Goal: Browse casually: Explore the website without a specific task or goal

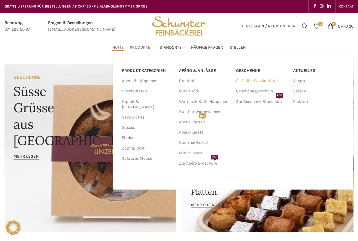
click at [247, 80] on link "St. Galler Spezialitäten" at bounding box center [261, 81] width 51 height 10
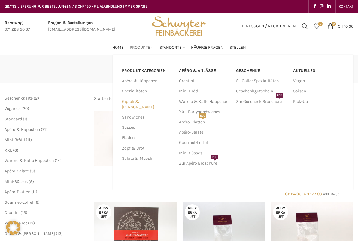
click at [139, 100] on link "Gipfeli & [PERSON_NAME]" at bounding box center [147, 104] width 50 height 16
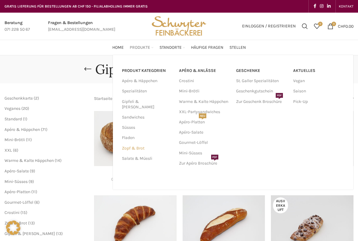
click at [131, 143] on link "Zopf & Brot" at bounding box center [147, 148] width 50 height 10
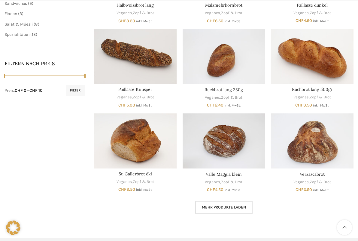
scroll to position [252, 0]
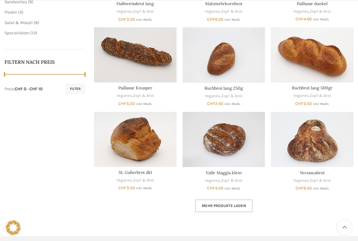
click at [217, 203] on span "Mehr Produkte laden" at bounding box center [224, 205] width 44 height 5
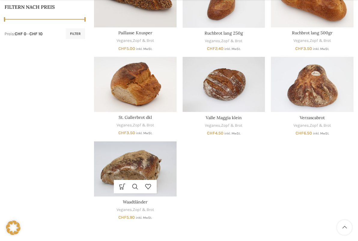
scroll to position [308, 0]
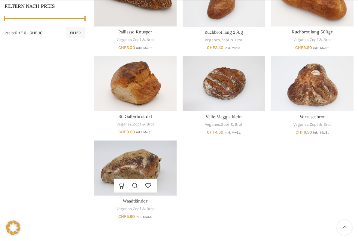
click at [141, 156] on img "Waadtländer" at bounding box center [135, 167] width 83 height 55
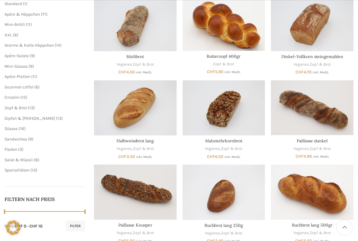
scroll to position [122, 0]
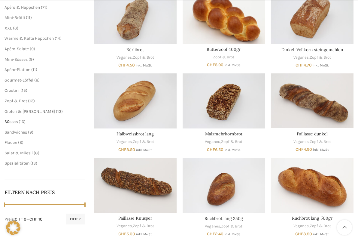
click at [15, 119] on span "Süsses" at bounding box center [11, 121] width 13 height 5
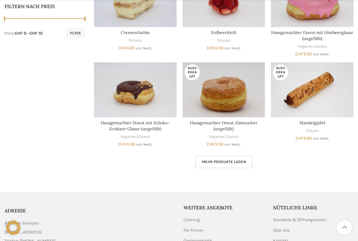
scroll to position [308, 0]
click at [227, 160] on span "Mehr Produkte laden" at bounding box center [224, 161] width 44 height 5
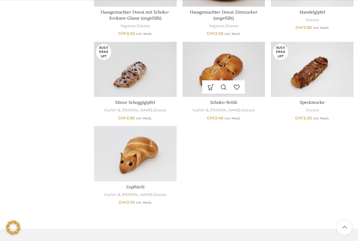
scroll to position [419, 0]
